Goal: Find specific page/section: Find specific page/section

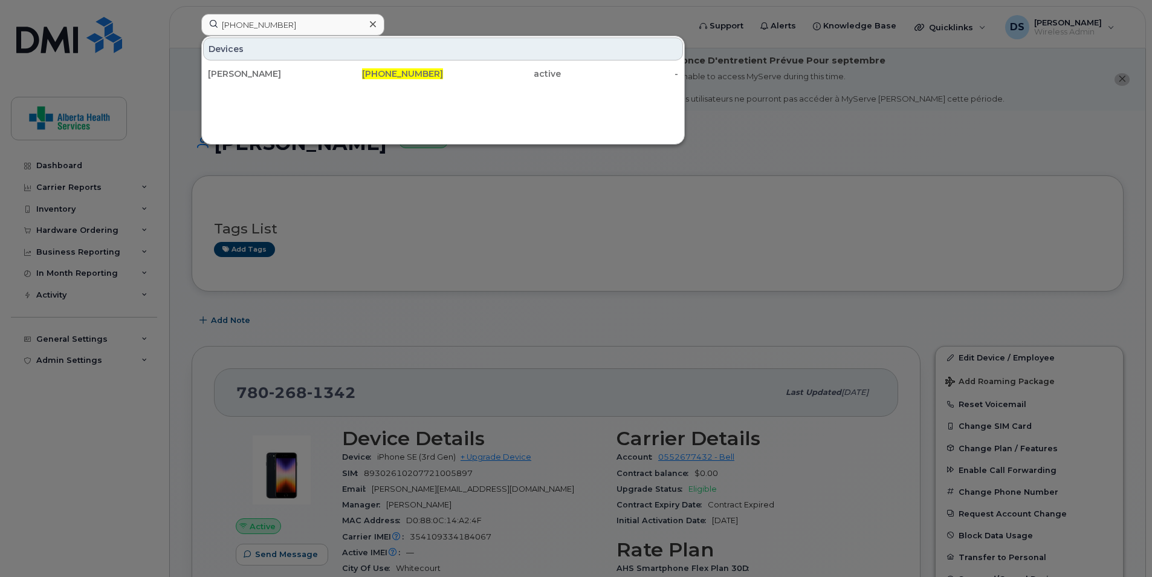
click at [325, 25] on input "780-499-5544" at bounding box center [292, 25] width 183 height 22
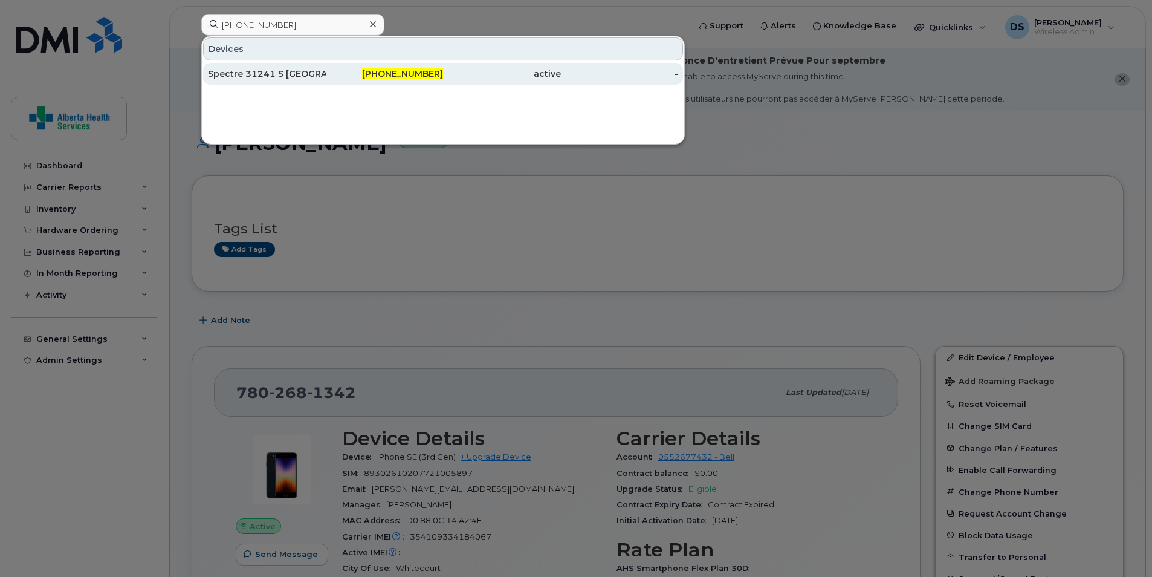
type input "403-478-4526"
click at [293, 73] on div "Spectre 31241 S [GEOGRAPHIC_DATA] ." at bounding box center [267, 74] width 118 height 12
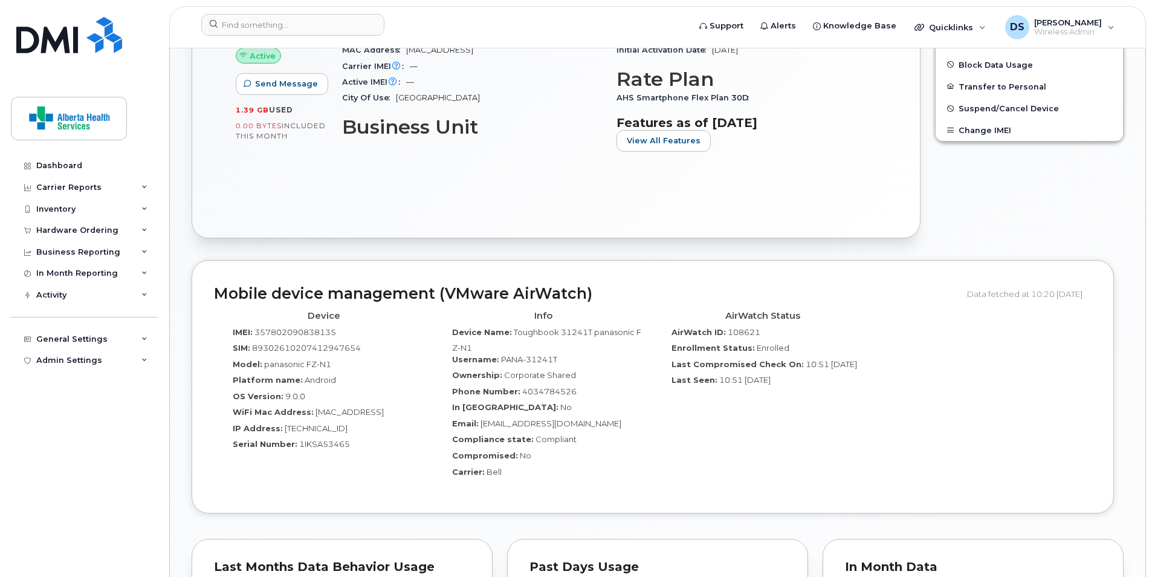
scroll to position [484, 0]
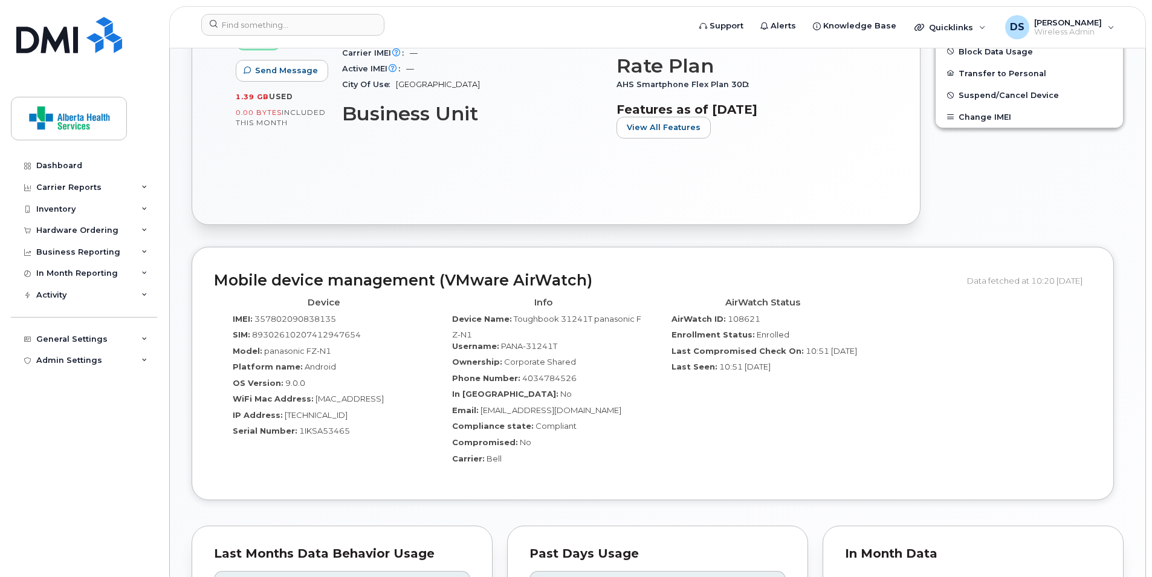
click at [293, 319] on span "357802090838135" at bounding box center [296, 319] width 82 height 10
copy span "357802090838135"
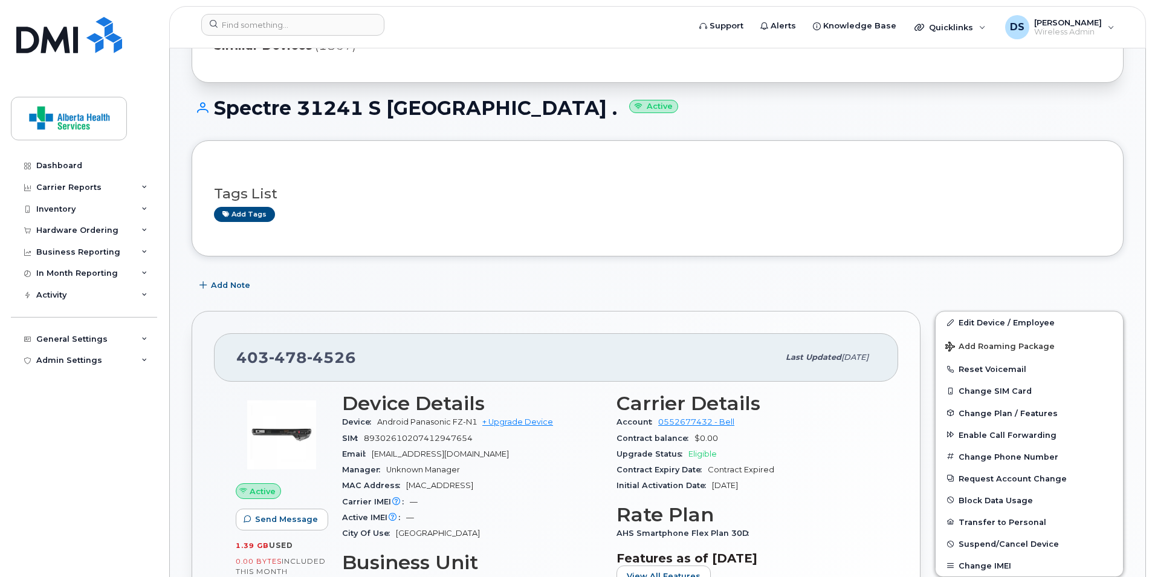
scroll to position [0, 0]
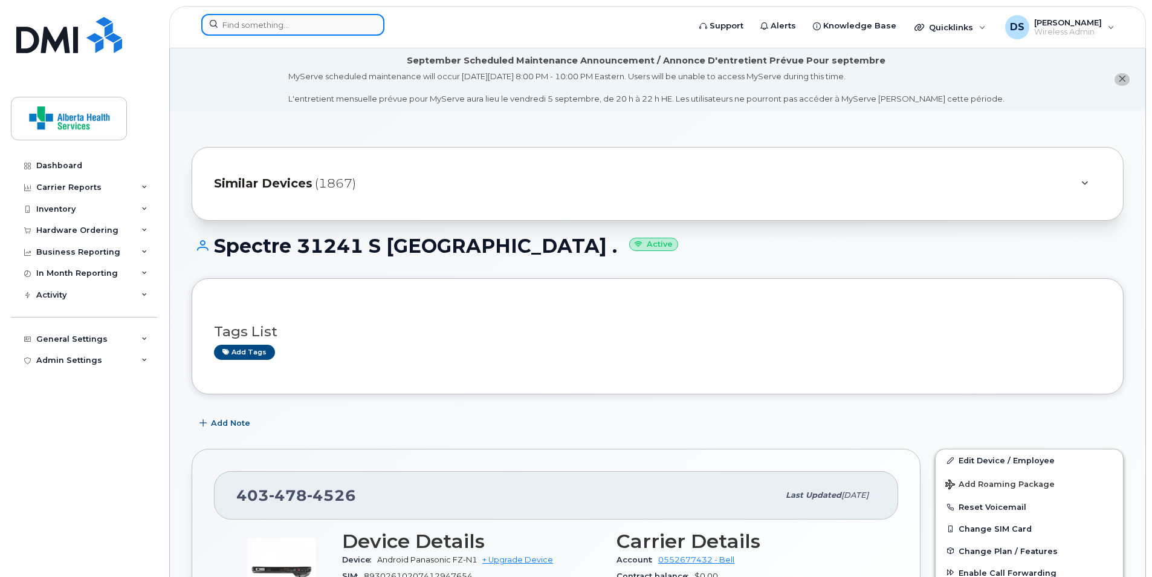
click at [324, 30] on input at bounding box center [292, 25] width 183 height 22
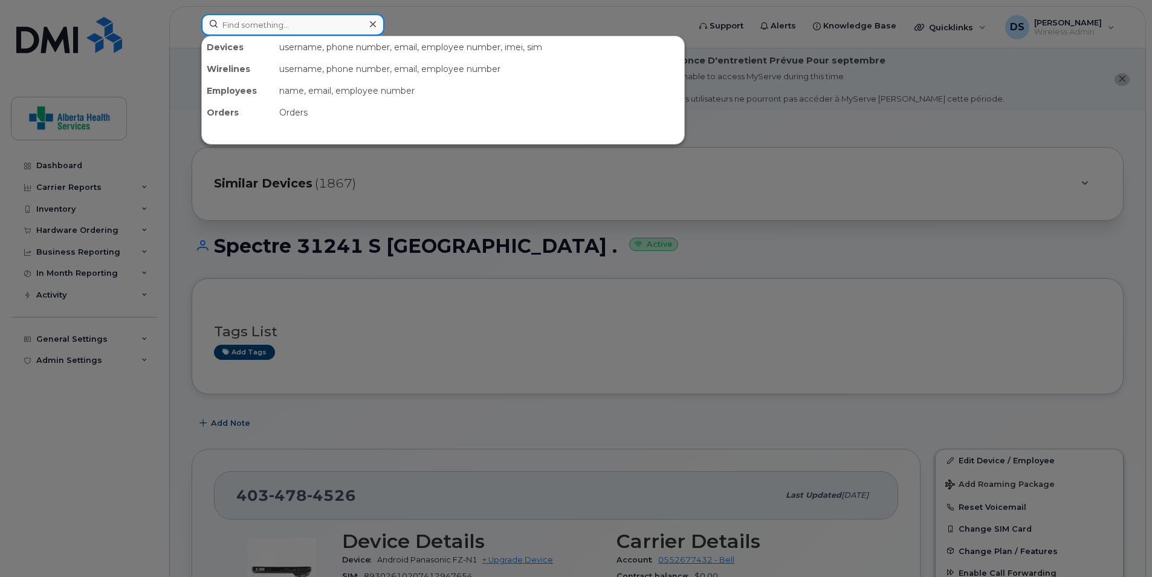
paste input "[PHONE_NUMBER]"
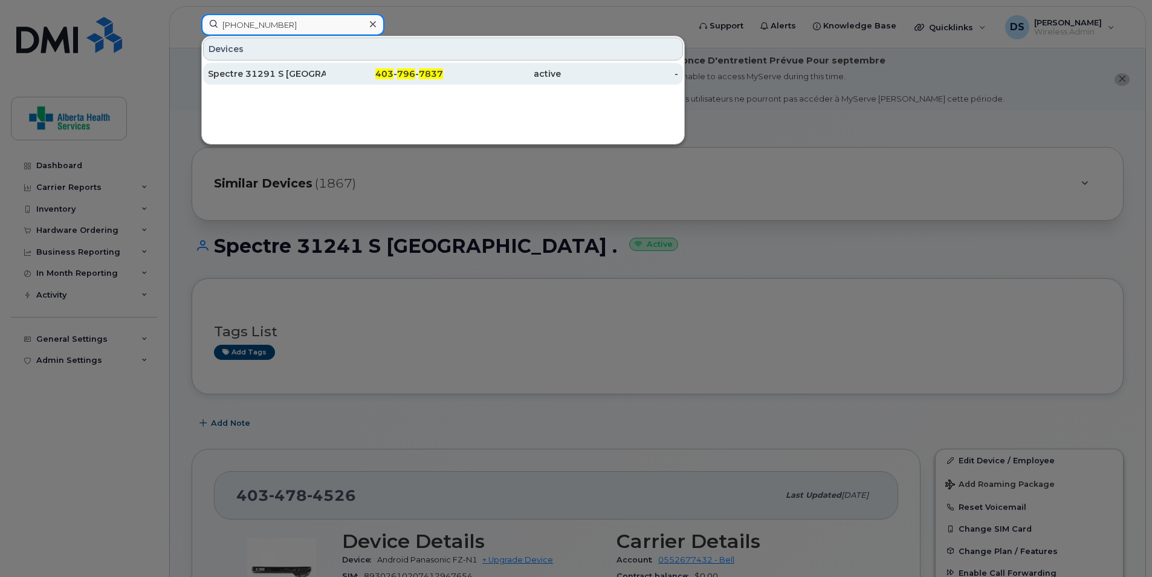
type input "[PHONE_NUMBER]"
click at [323, 73] on div "Spectre 31291 S [GEOGRAPHIC_DATA] ." at bounding box center [267, 74] width 118 height 12
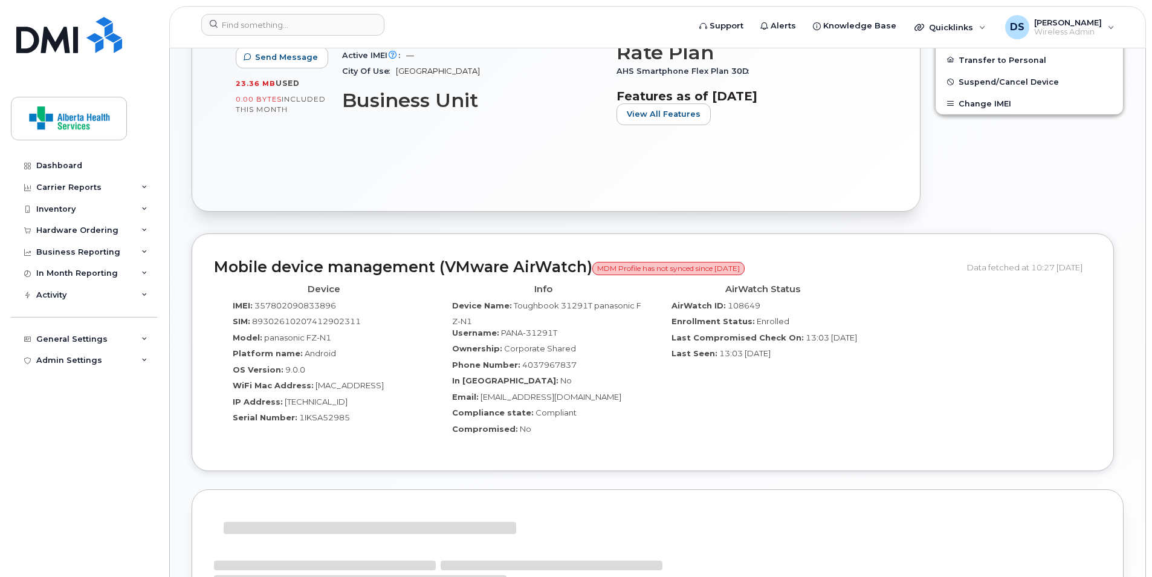
scroll to position [544, 0]
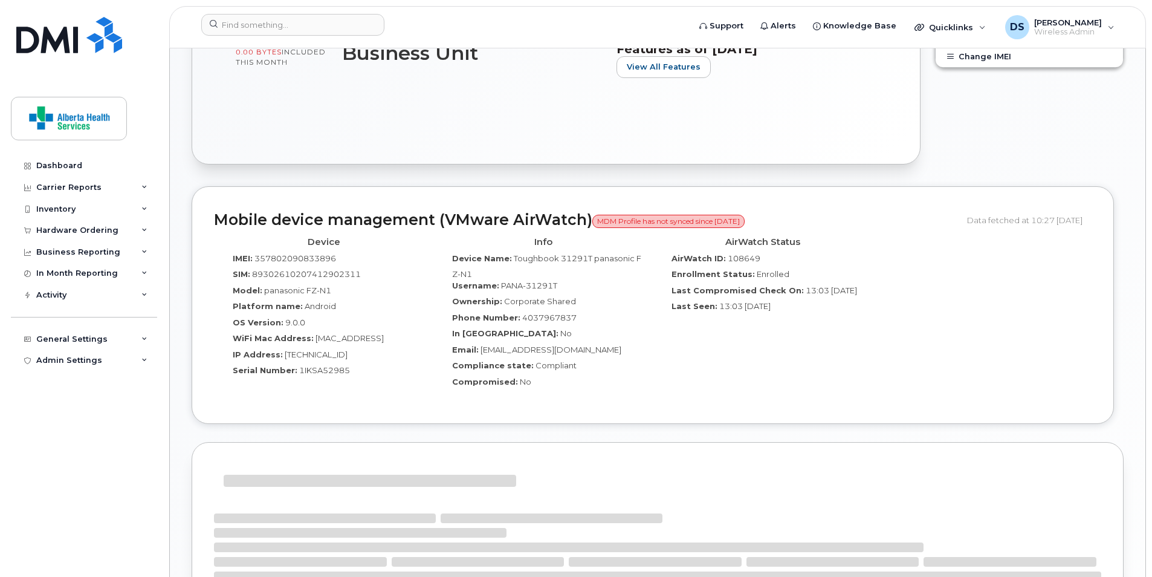
click at [288, 259] on span "357802090833896" at bounding box center [296, 258] width 82 height 10
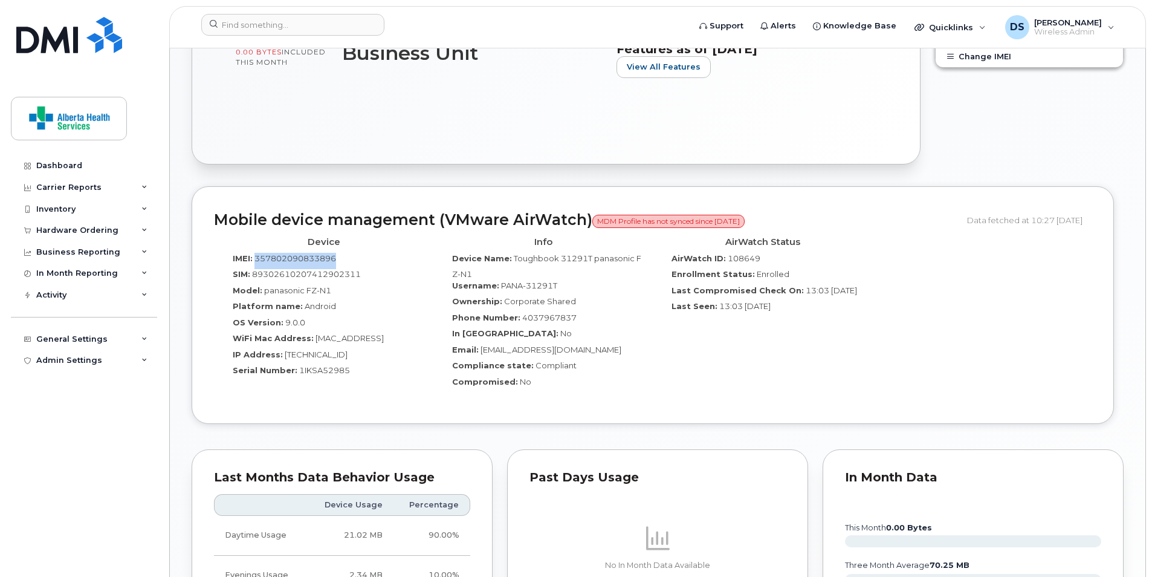
copy span "357802090833896"
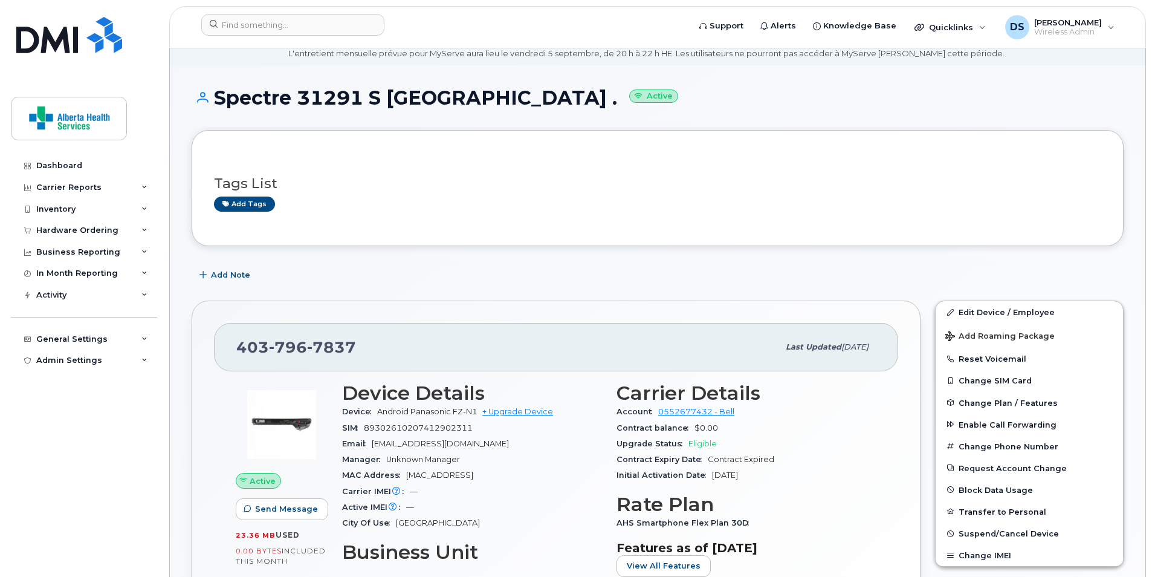
scroll to position [0, 0]
